Goal: Transaction & Acquisition: Purchase product/service

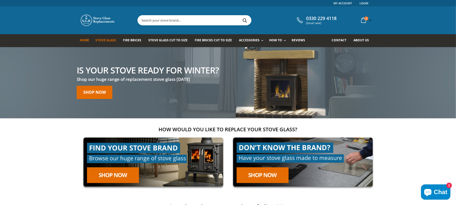
click at [108, 39] on span "Stove Glass" at bounding box center [106, 40] width 20 height 4
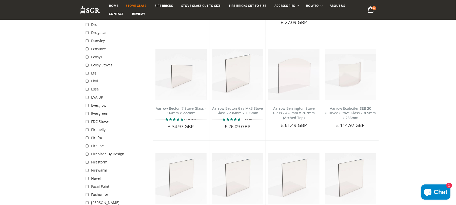
scroll to position [641, 0]
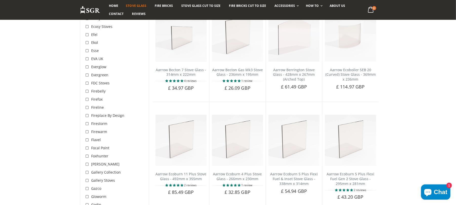
click at [89, 89] on input "checkbox" at bounding box center [87, 91] width 5 height 5
checkbox input "true"
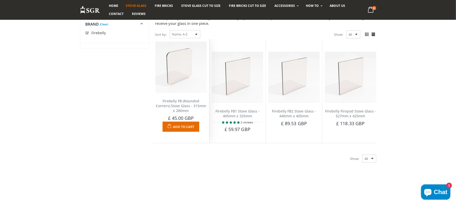
scroll to position [61, 0]
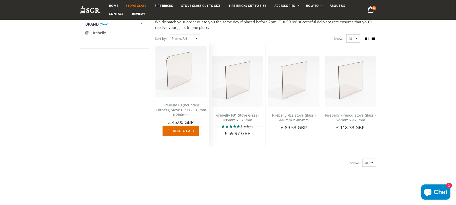
click at [175, 109] on link "Firebelly FB (Rounded Corners) Stove Glass - 315mm x 280mm" at bounding box center [181, 109] width 51 height 14
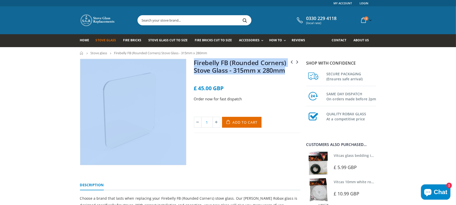
drag, startPoint x: 291, startPoint y: 70, endPoint x: 188, endPoint y: 66, distance: 103.0
click at [188, 66] on div "FDC Stoves FDC8i Stove Glass - 539mm x 375mm Firebelly FB1 Stove Glass - 405mm …" at bounding box center [190, 118] width 228 height 118
copy div "FDC Stoves FDC8i Stove Glass - 539mm x 375mm Firebelly FB1 Stove Glass - 405mm …"
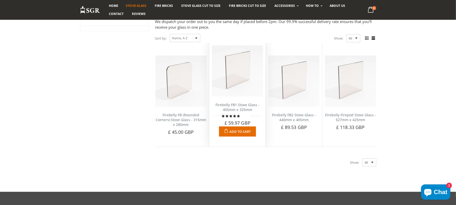
scroll to position [61, 0]
click at [239, 106] on link "Firebelly FB1 Stove Glass - 405mm x 325mm" at bounding box center [237, 107] width 44 height 10
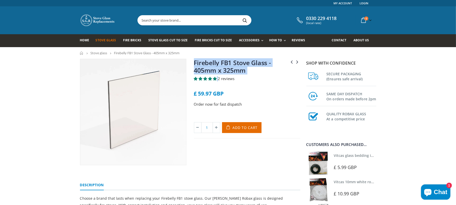
drag, startPoint x: 254, startPoint y: 74, endPoint x: 193, endPoint y: 62, distance: 61.4
click at [193, 62] on div "Firebelly FB (Rounded Corners) Stove Glass - 315mm x 280mm Firebelly FB2 Stove …" at bounding box center [247, 112] width 114 height 106
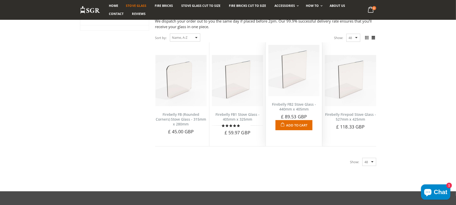
scroll to position [62, 0]
click at [294, 105] on link "Firebelly FB2 Stove Glass - 440mm x 405mm" at bounding box center [294, 107] width 44 height 10
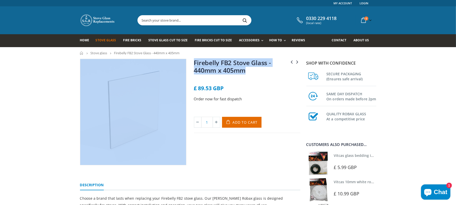
drag, startPoint x: 256, startPoint y: 69, endPoint x: 189, endPoint y: 61, distance: 67.3
click at [189, 61] on div "Firebelly FB1 Stove Glass - 405mm x 325mm Firebelly Firepod Stove Glass - 527mm…" at bounding box center [190, 118] width 228 height 118
copy div "Firebelly FB1 Stove Glass - 405mm x 325mm Firebelly Firepod Stove Glass - 527mm…"
